Goal: Communication & Community: Ask a question

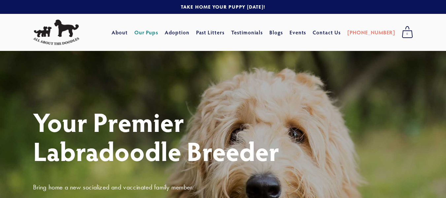
click at [159, 31] on link "Our Pups" at bounding box center [146, 32] width 24 height 12
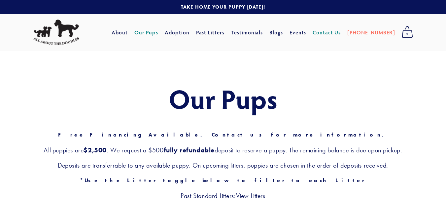
click at [341, 33] on link "Contact Us" at bounding box center [327, 32] width 28 height 12
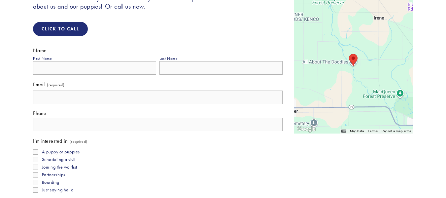
scroll to position [134, 0]
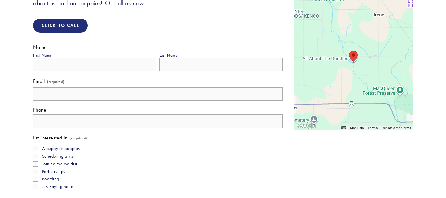
click at [121, 71] on input "First Name" at bounding box center [94, 65] width 123 height 14
type input "melissa"
type input "d"
type input "Donaldson"
click at [121, 91] on input "Email (required)" at bounding box center [158, 94] width 250 height 14
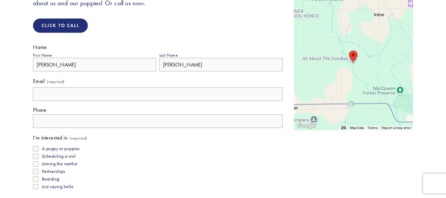
click at [121, 91] on input "Email (required)" at bounding box center [158, 94] width 250 height 14
type input "melissadonaldson2@yahoo.com"
click at [112, 120] on input "text" at bounding box center [158, 121] width 250 height 14
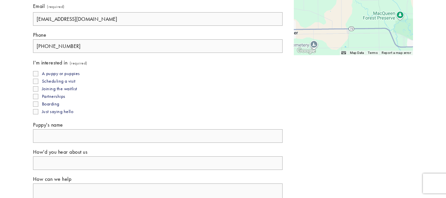
scroll to position [226, 0]
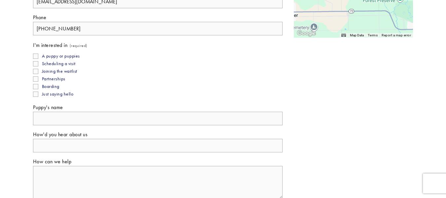
type input "(630) 430-4205"
click at [38, 55] on label "A puppy or puppies" at bounding box center [56, 56] width 47 height 6
click at [38, 55] on input "A puppy or puppies" at bounding box center [35, 56] width 5 height 5
checkbox input "true"
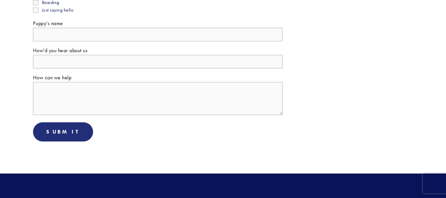
scroll to position [312, 0]
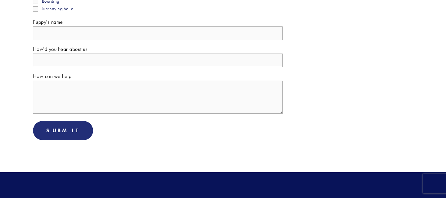
click at [81, 95] on textarea "How can we help" at bounding box center [158, 97] width 250 height 33
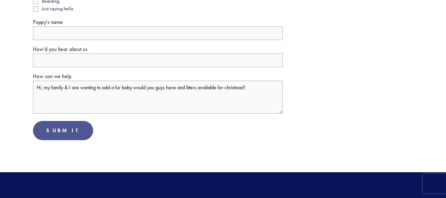
type textarea "Hi, my family & I are wanting to add a fur baby would you guys have and litters…"
click at [65, 129] on span "Submit" at bounding box center [63, 130] width 34 height 6
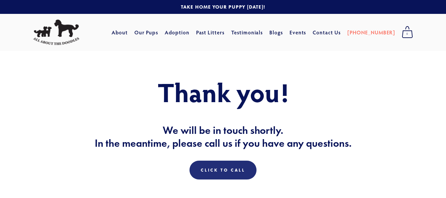
drag, startPoint x: 446, startPoint y: 47, endPoint x: 446, endPoint y: 40, distance: 6.3
click at [446, 40] on div "Cart 0 About Our Pups Adoption Past Litters Standard Mini Testimonials Blogs Ev…" at bounding box center [223, 32] width 446 height 37
click at [190, 33] on link "Adoption" at bounding box center [177, 32] width 25 height 12
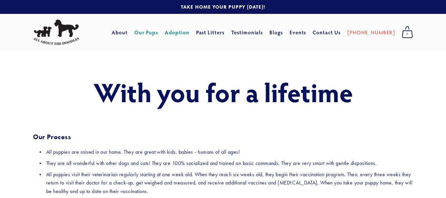
click at [155, 38] on link "Our Pups" at bounding box center [146, 32] width 24 height 12
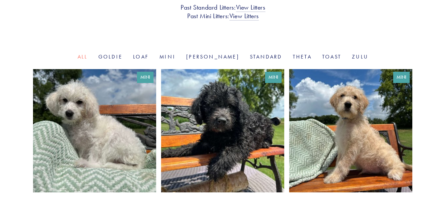
scroll to position [202, 0]
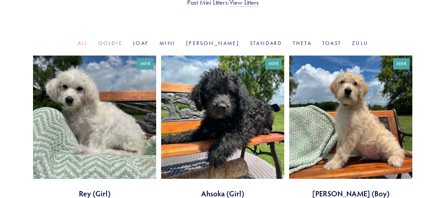
click at [123, 45] on link "Goldie" at bounding box center [110, 43] width 24 height 6
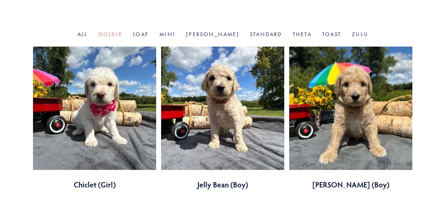
scroll to position [203, 0]
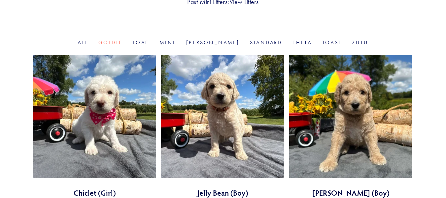
click at [201, 114] on link at bounding box center [222, 126] width 123 height 143
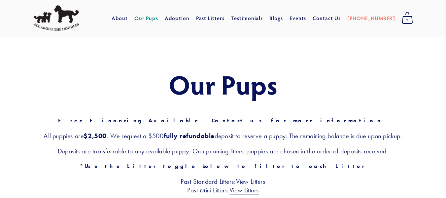
scroll to position [0, 0]
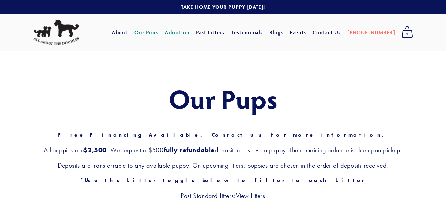
click at [185, 31] on link "Adoption" at bounding box center [177, 32] width 25 height 12
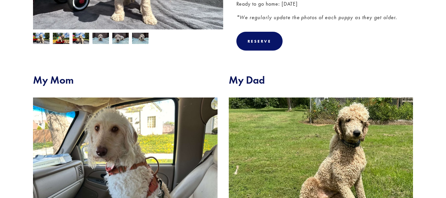
scroll to position [113, 0]
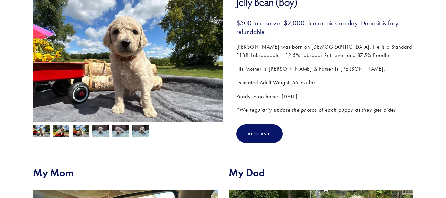
drag, startPoint x: 445, startPoint y: 66, endPoint x: 443, endPoint y: 54, distance: 12.4
click at [443, 54] on section "Our Pups Jelly Bean (Boy) Previous Chiclet (Girl) Next [PERSON_NAME] (Boy) Jell…" at bounding box center [223, 156] width 446 height 436
click at [442, 46] on section "Our Pups Jelly Bean (Boy) Previous Chiclet (Girl) Next [PERSON_NAME] (Boy) Jell…" at bounding box center [223, 156] width 446 height 436
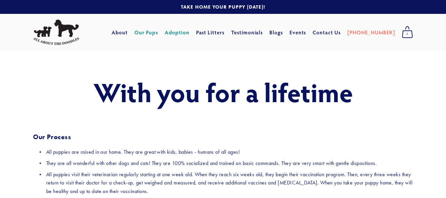
click at [159, 31] on link "Our Pups" at bounding box center [146, 32] width 24 height 12
